Goal: Task Accomplishment & Management: Complete application form

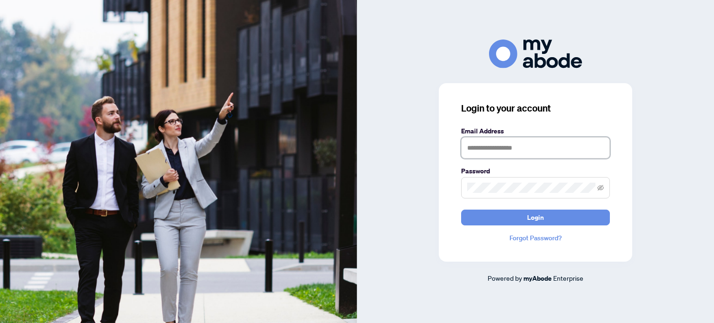
click at [469, 145] on input "text" at bounding box center [535, 147] width 149 height 21
type input "**********"
click at [461, 210] on button "Login" at bounding box center [535, 218] width 149 height 16
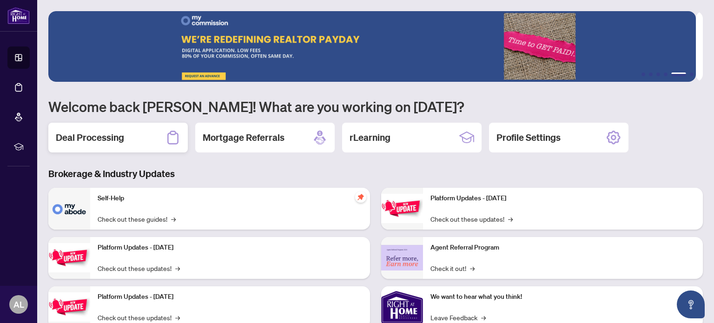
click at [113, 135] on h2 "Deal Processing" at bounding box center [90, 137] width 68 height 13
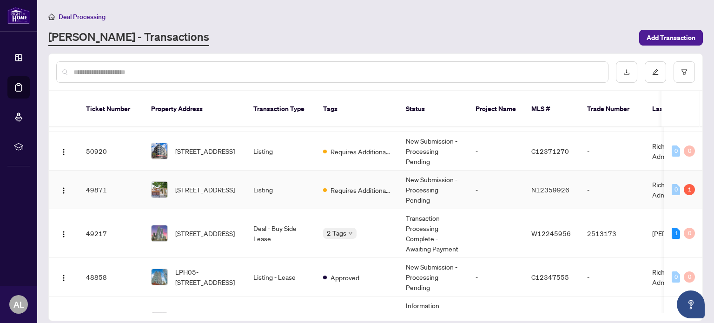
scroll to position [140, 0]
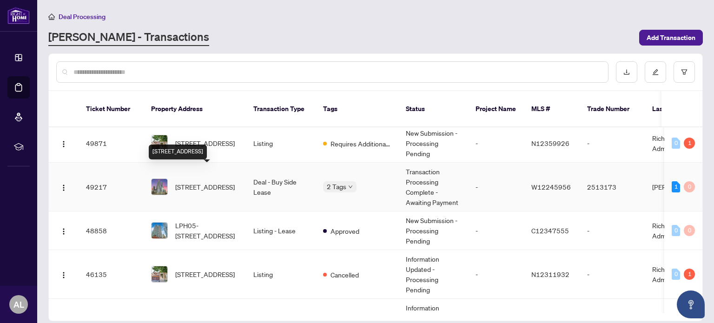
click at [212, 182] on span "[STREET_ADDRESS]" at bounding box center [205, 187] width 60 height 10
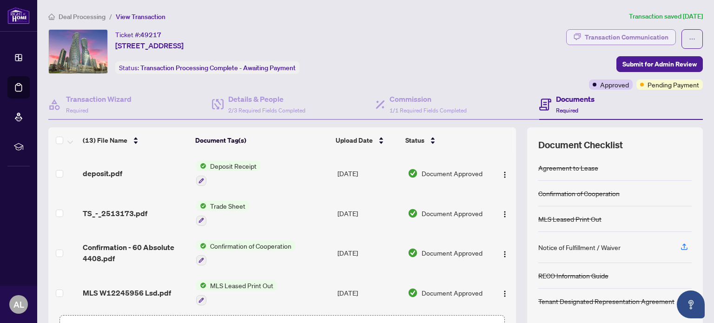
click at [619, 38] on div "Transaction Communication" at bounding box center [627, 37] width 84 height 15
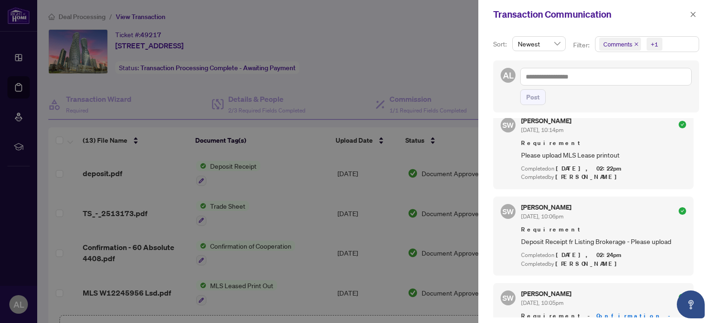
scroll to position [186, 0]
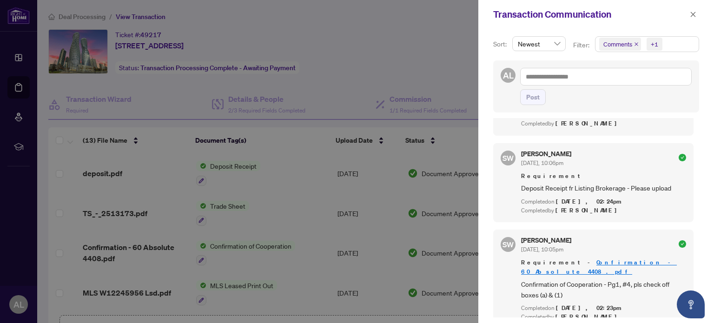
click at [433, 56] on div at bounding box center [357, 161] width 714 height 323
drag, startPoint x: 692, startPoint y: 14, endPoint x: 512, endPoint y: 66, distance: 187.9
click at [692, 13] on icon "close" at bounding box center [693, 14] width 7 height 7
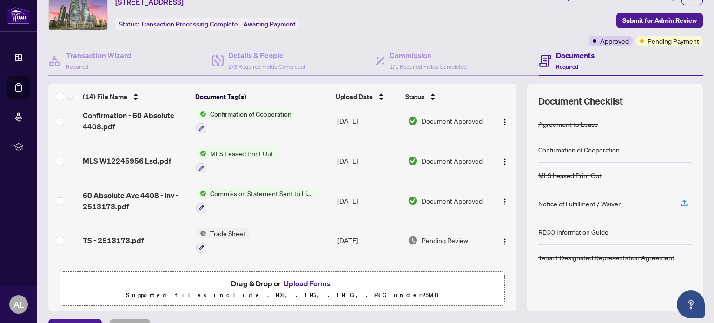
scroll to position [140, 0]
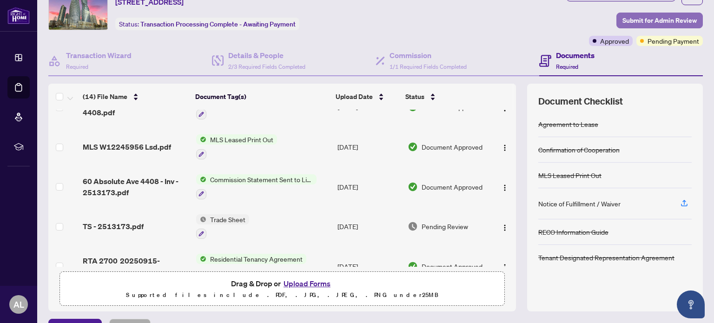
click at [648, 19] on span "Submit for Admin Review" at bounding box center [660, 20] width 74 height 15
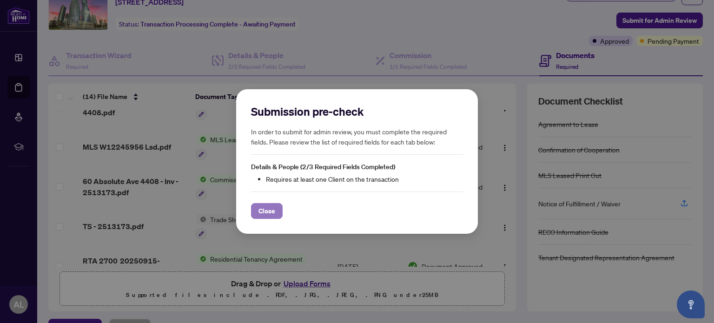
click at [275, 213] on span "Close" at bounding box center [267, 211] width 17 height 15
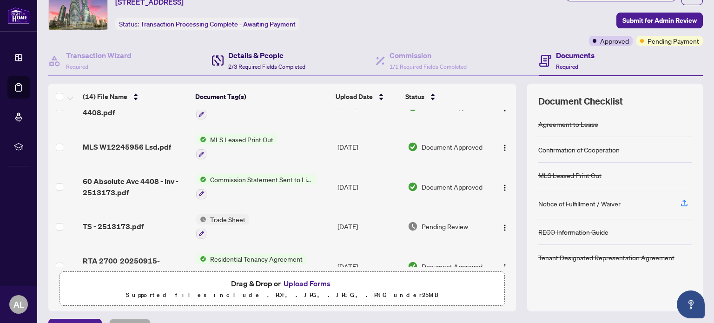
click at [242, 66] on span "2/3 Required Fields Completed" at bounding box center [266, 66] width 77 height 7
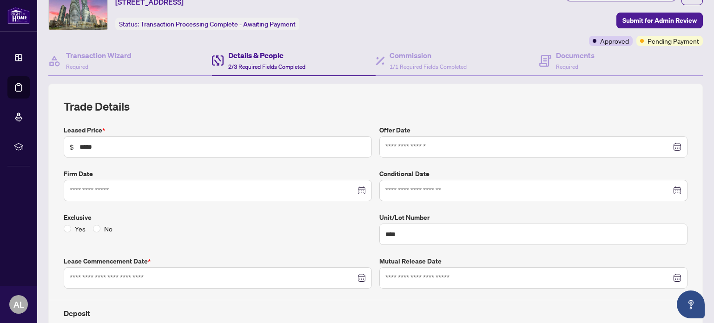
type input "**********"
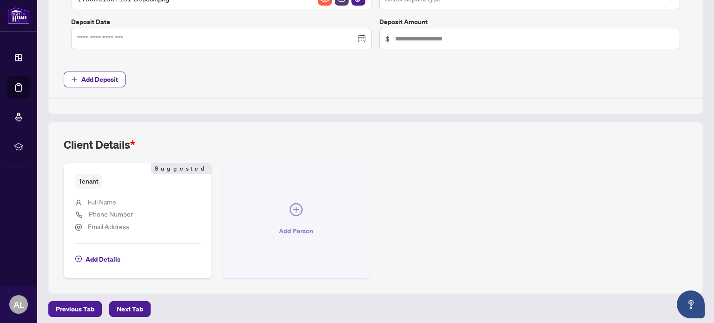
scroll to position [429, 0]
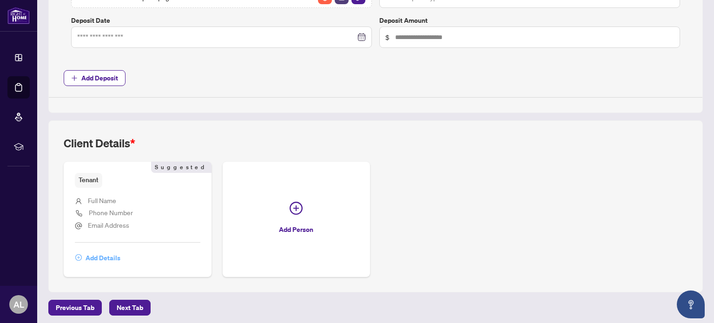
click at [102, 256] on span "Add Details" at bounding box center [103, 258] width 35 height 15
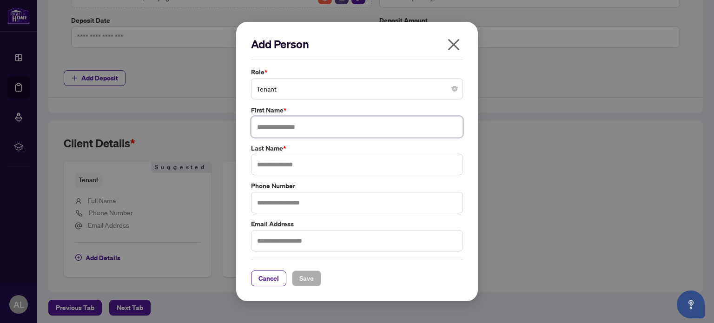
click at [303, 126] on input "text" at bounding box center [357, 126] width 212 height 21
type input "**********"
click at [309, 168] on input "text" at bounding box center [357, 164] width 212 height 21
type input "*"
type input "****"
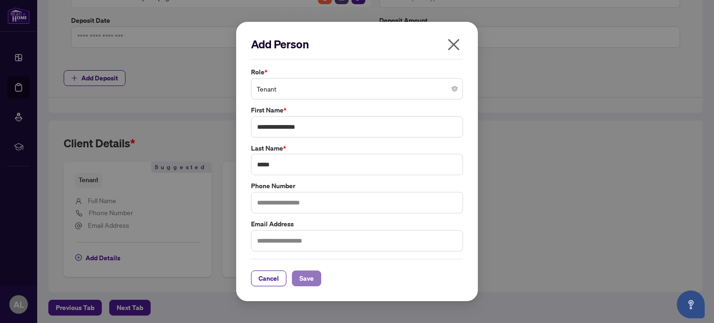
click at [298, 277] on button "Save" at bounding box center [306, 279] width 29 height 16
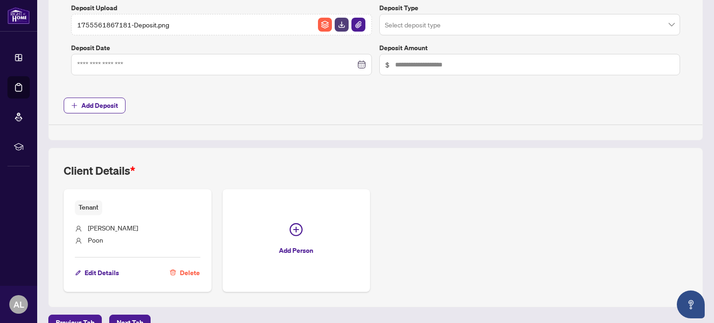
scroll to position [416, 0]
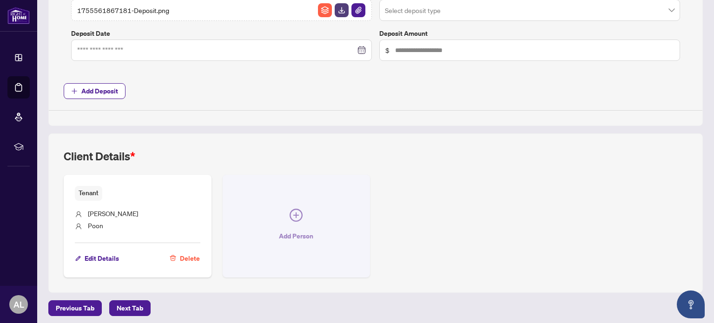
click at [305, 207] on button "Add Person" at bounding box center [297, 226] width 148 height 102
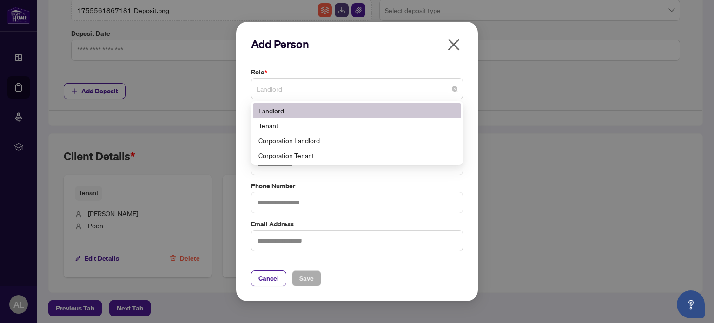
click at [312, 94] on span "Landlord" at bounding box center [357, 89] width 201 height 18
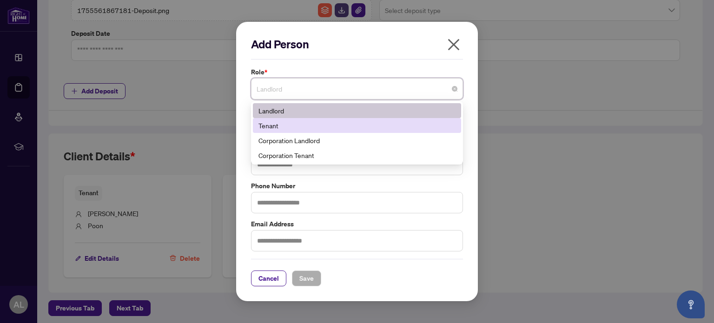
click at [292, 126] on div "Tenant" at bounding box center [357, 125] width 197 height 10
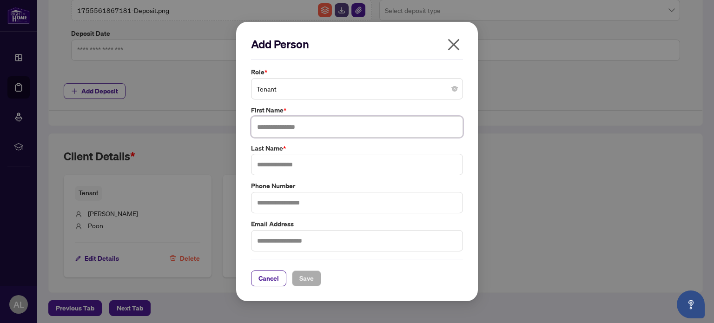
click at [297, 129] on input "text" at bounding box center [357, 126] width 212 height 21
type input "*********"
click at [310, 168] on input "text" at bounding box center [357, 164] width 212 height 21
type input "***"
click at [306, 280] on span "Save" at bounding box center [306, 278] width 14 height 15
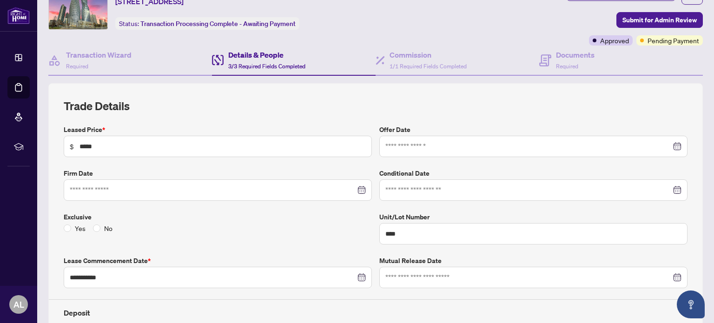
scroll to position [0, 0]
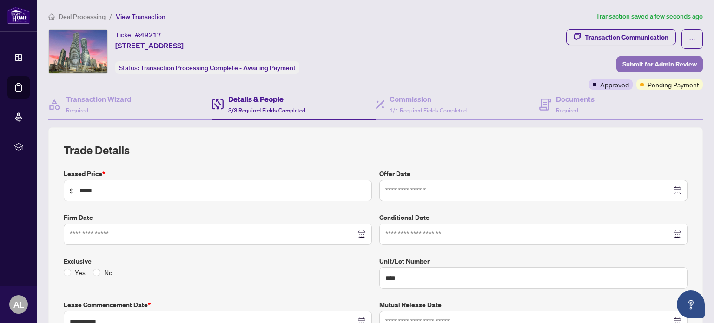
click at [638, 58] on span "Submit for Admin Review" at bounding box center [660, 64] width 74 height 15
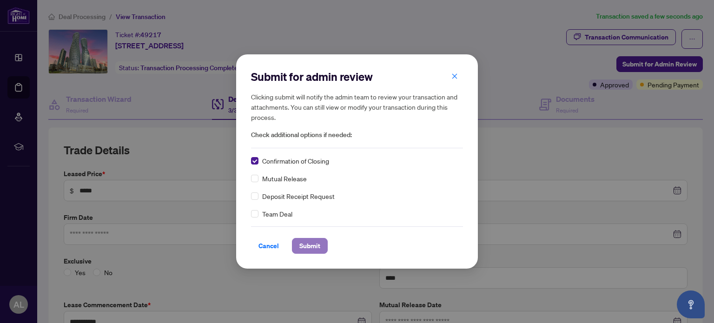
click at [307, 245] on span "Submit" at bounding box center [309, 246] width 21 height 15
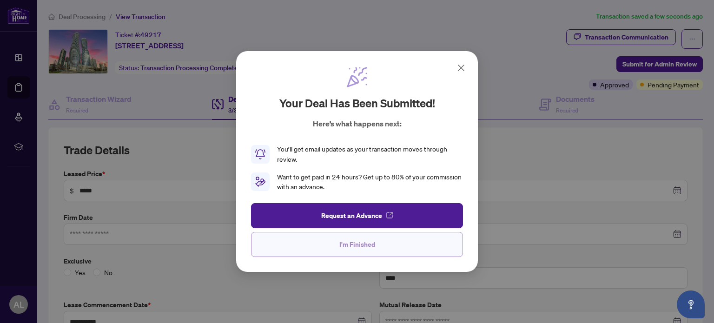
click at [370, 246] on span "I'm Finished" at bounding box center [357, 244] width 36 height 15
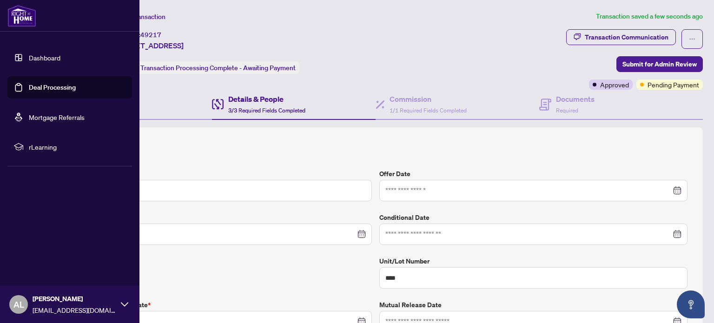
click at [23, 12] on img at bounding box center [21, 16] width 29 height 22
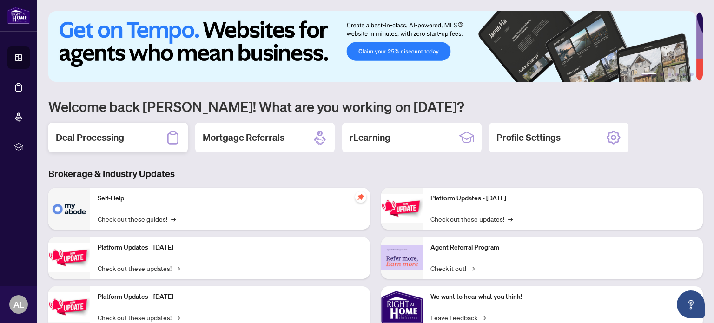
click at [120, 140] on h2 "Deal Processing" at bounding box center [90, 137] width 68 height 13
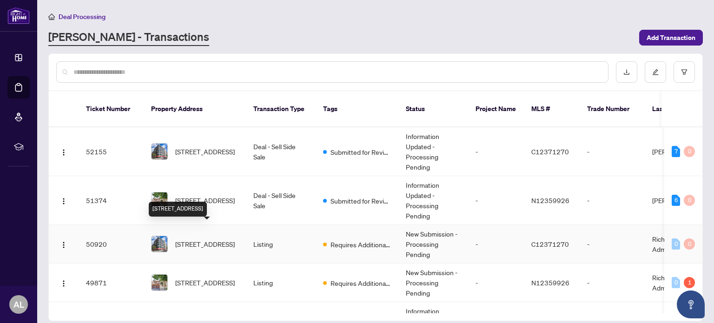
click at [201, 239] on span "[STREET_ADDRESS]" at bounding box center [205, 244] width 60 height 10
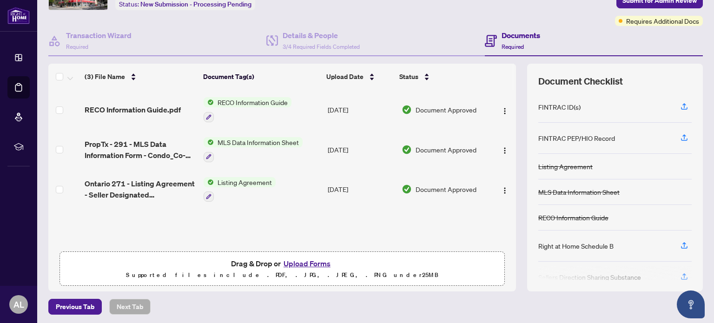
scroll to position [65, 0]
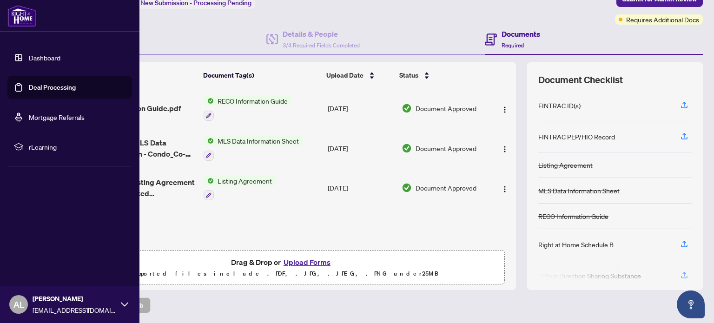
click at [12, 16] on img at bounding box center [21, 16] width 29 height 22
